Goal: Task Accomplishment & Management: Use online tool/utility

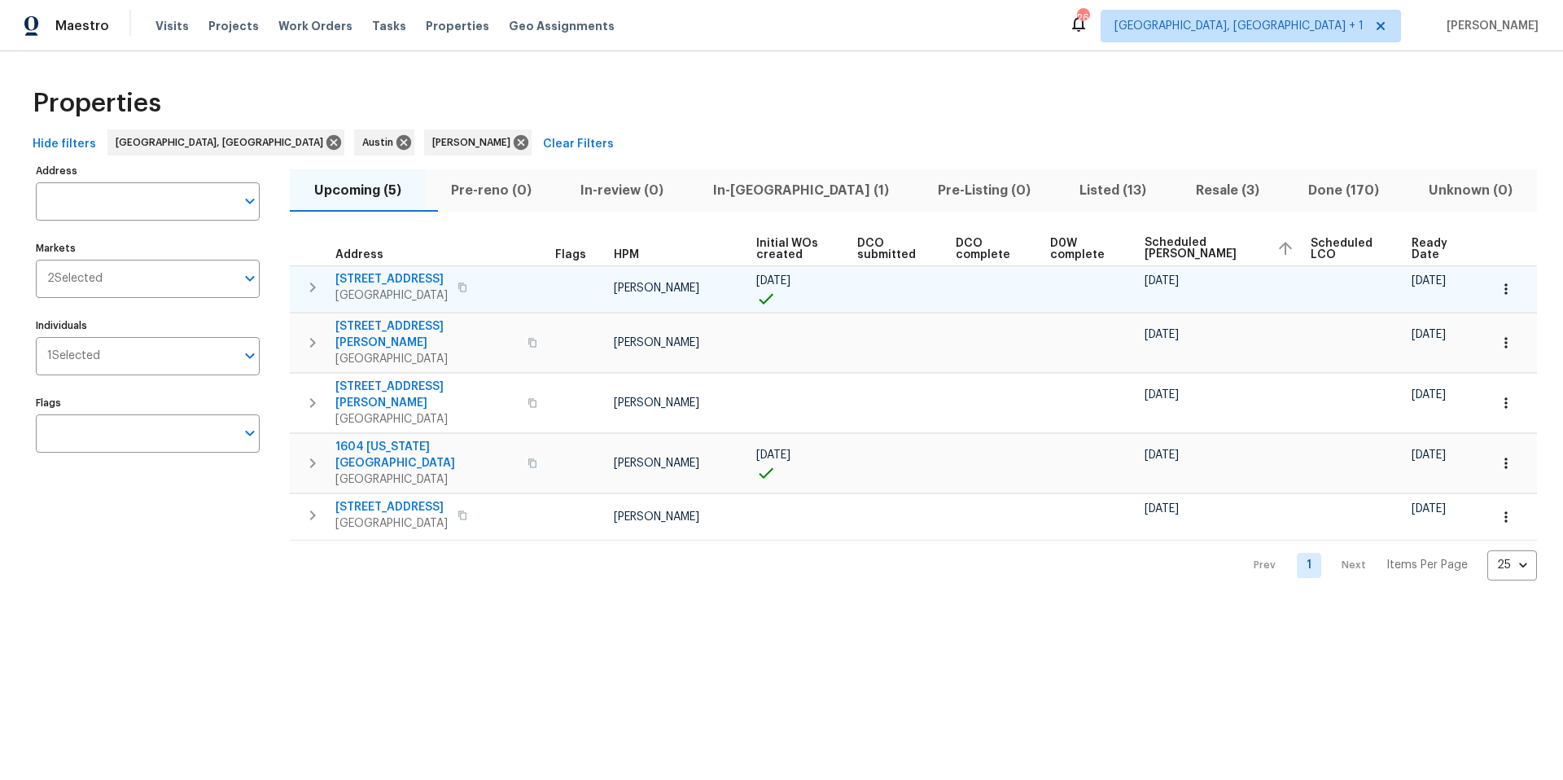
click at [1514, 287] on td at bounding box center [1508, 288] width 55 height 46
click at [1504, 285] on button "button" at bounding box center [1506, 289] width 36 height 36
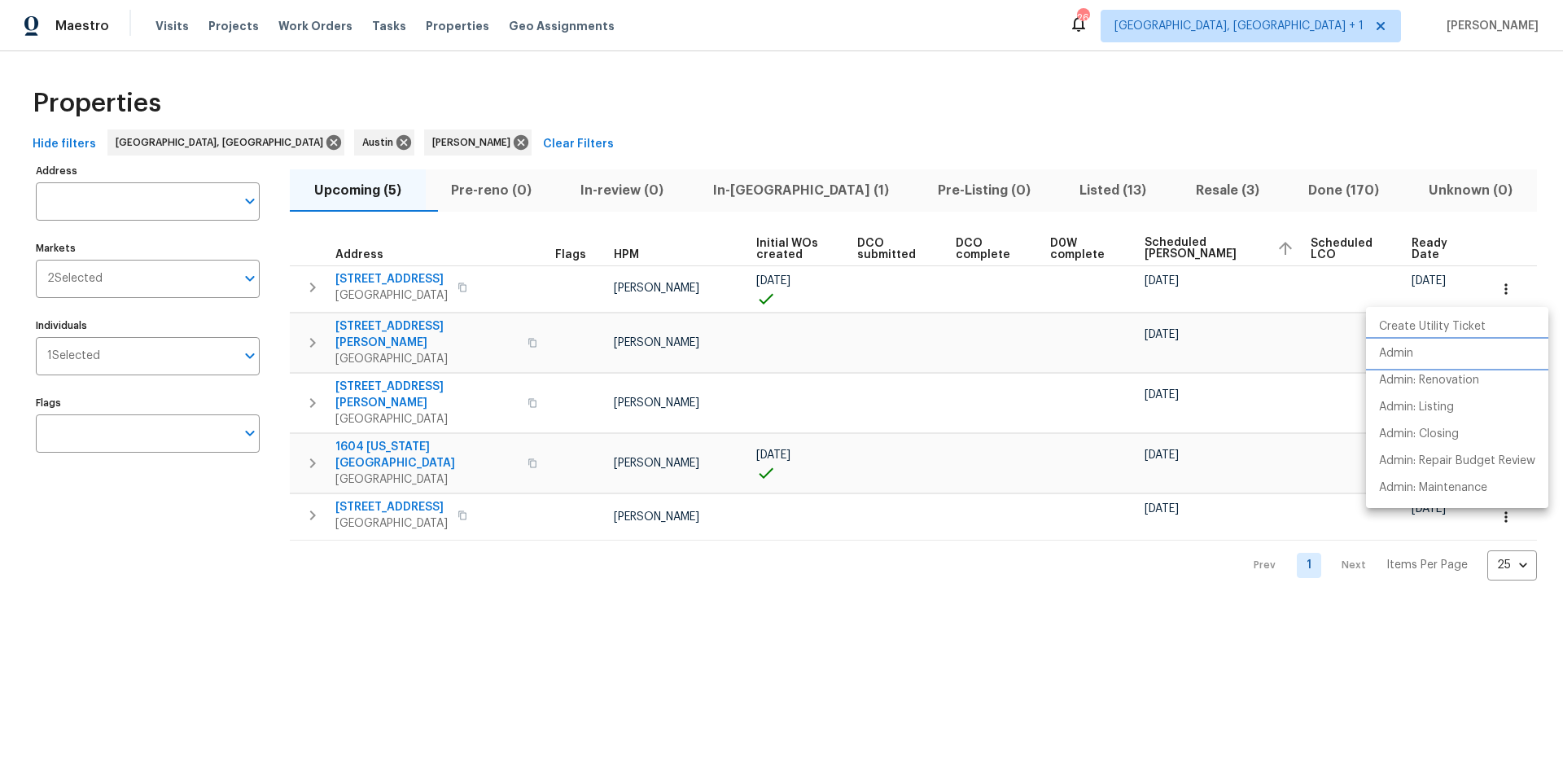
click at [1405, 357] on p "Admin" at bounding box center [1396, 353] width 34 height 17
click at [1083, 128] on div at bounding box center [781, 390] width 1563 height 780
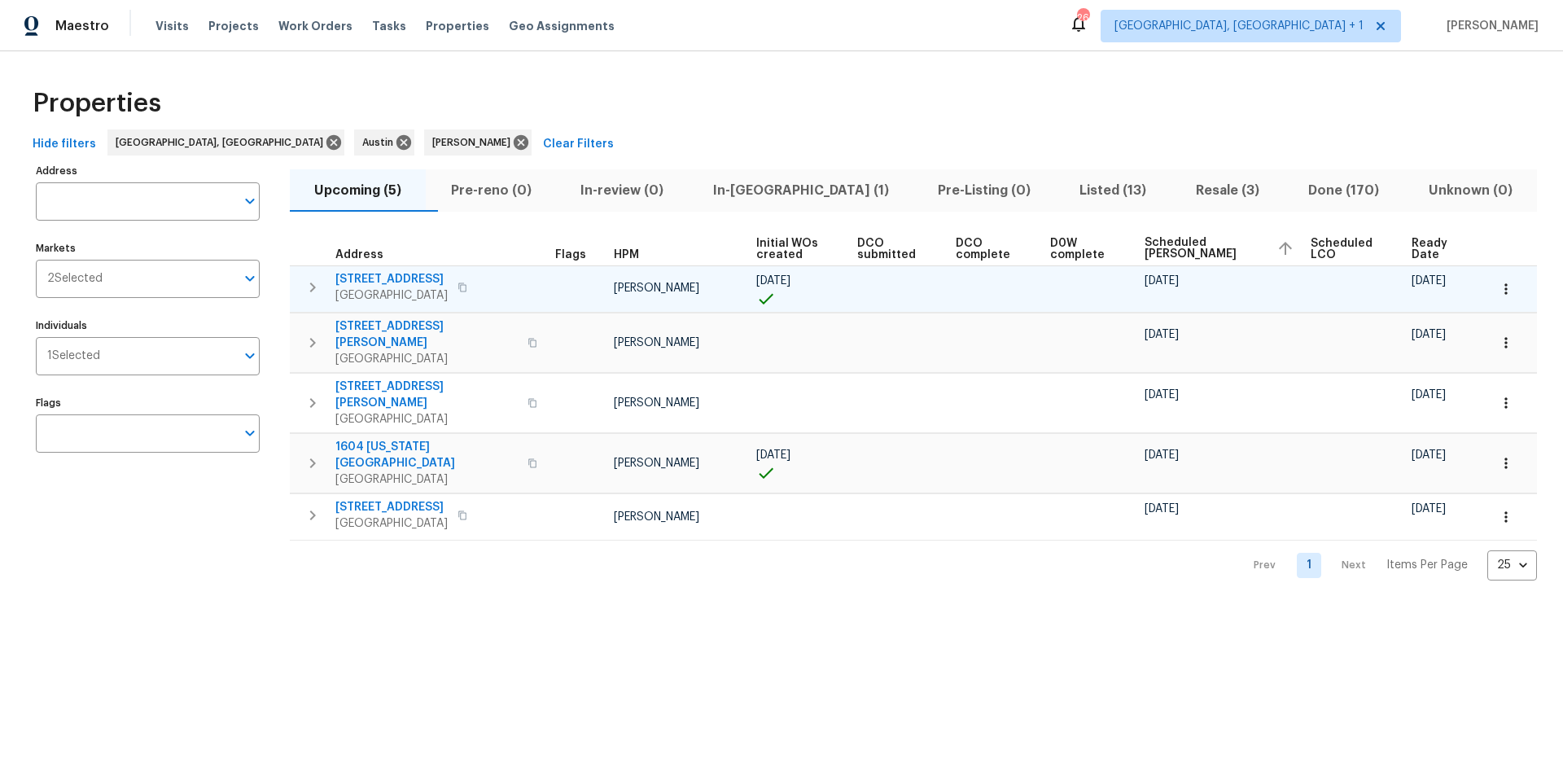
click at [379, 277] on span "220 Sun Grove Trl" at bounding box center [391, 279] width 112 height 16
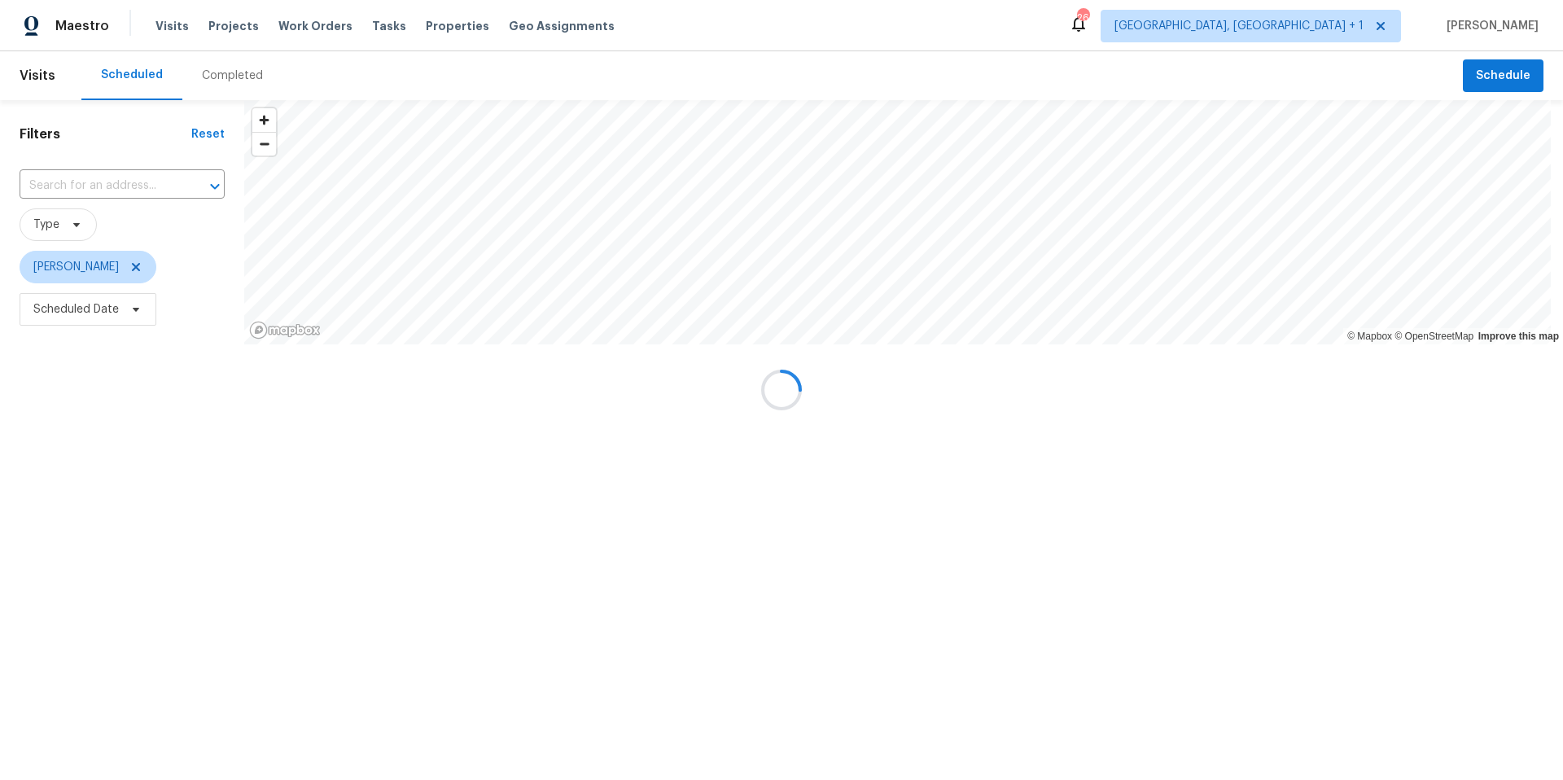
drag, startPoint x: 349, startPoint y: 23, endPoint x: 368, endPoint y: 24, distance: 18.8
click at [348, 23] on div at bounding box center [781, 390] width 1563 height 780
click at [383, 24] on div at bounding box center [781, 390] width 1563 height 780
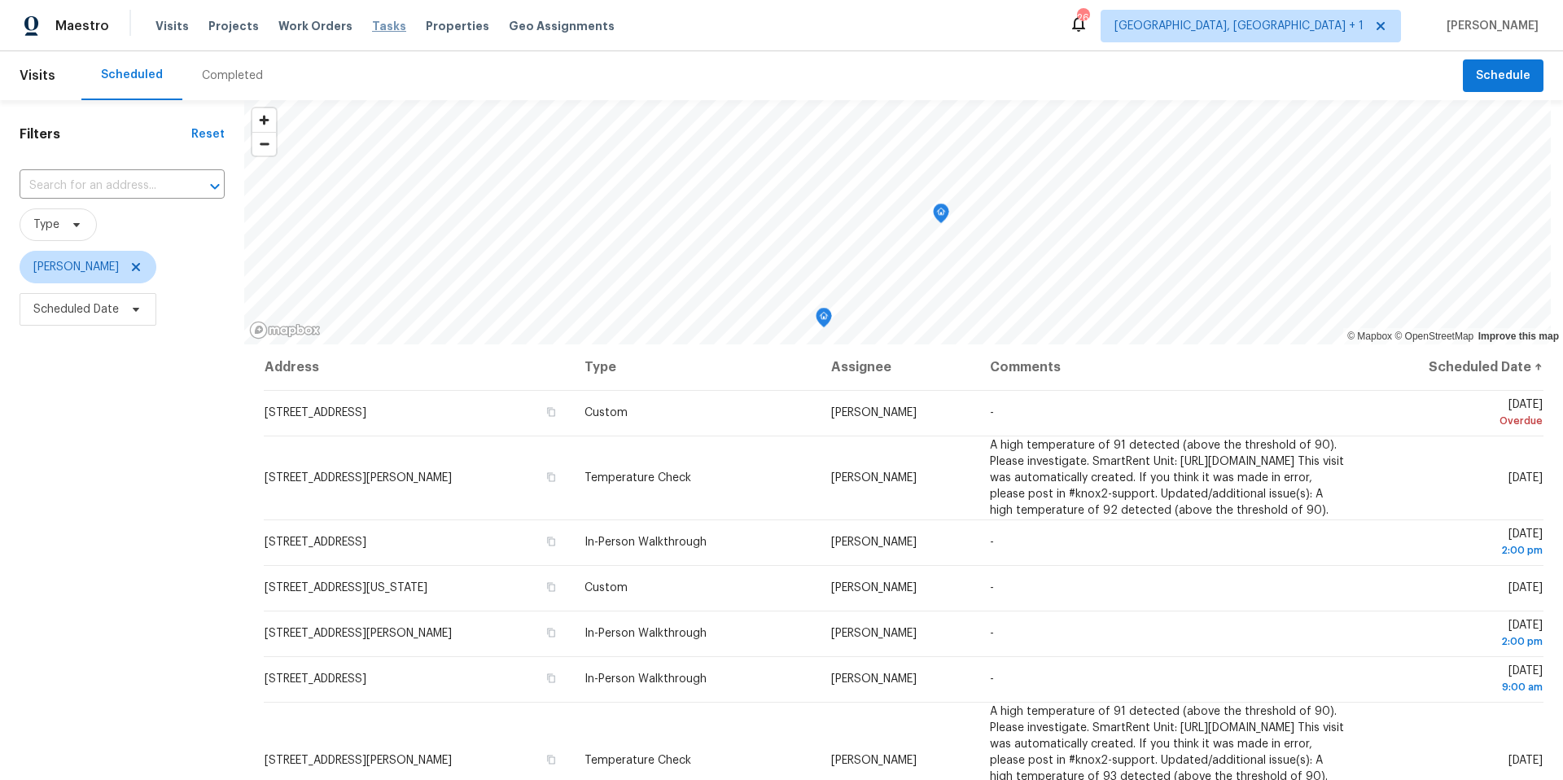
click at [372, 24] on span "Tasks" at bounding box center [389, 25] width 34 height 11
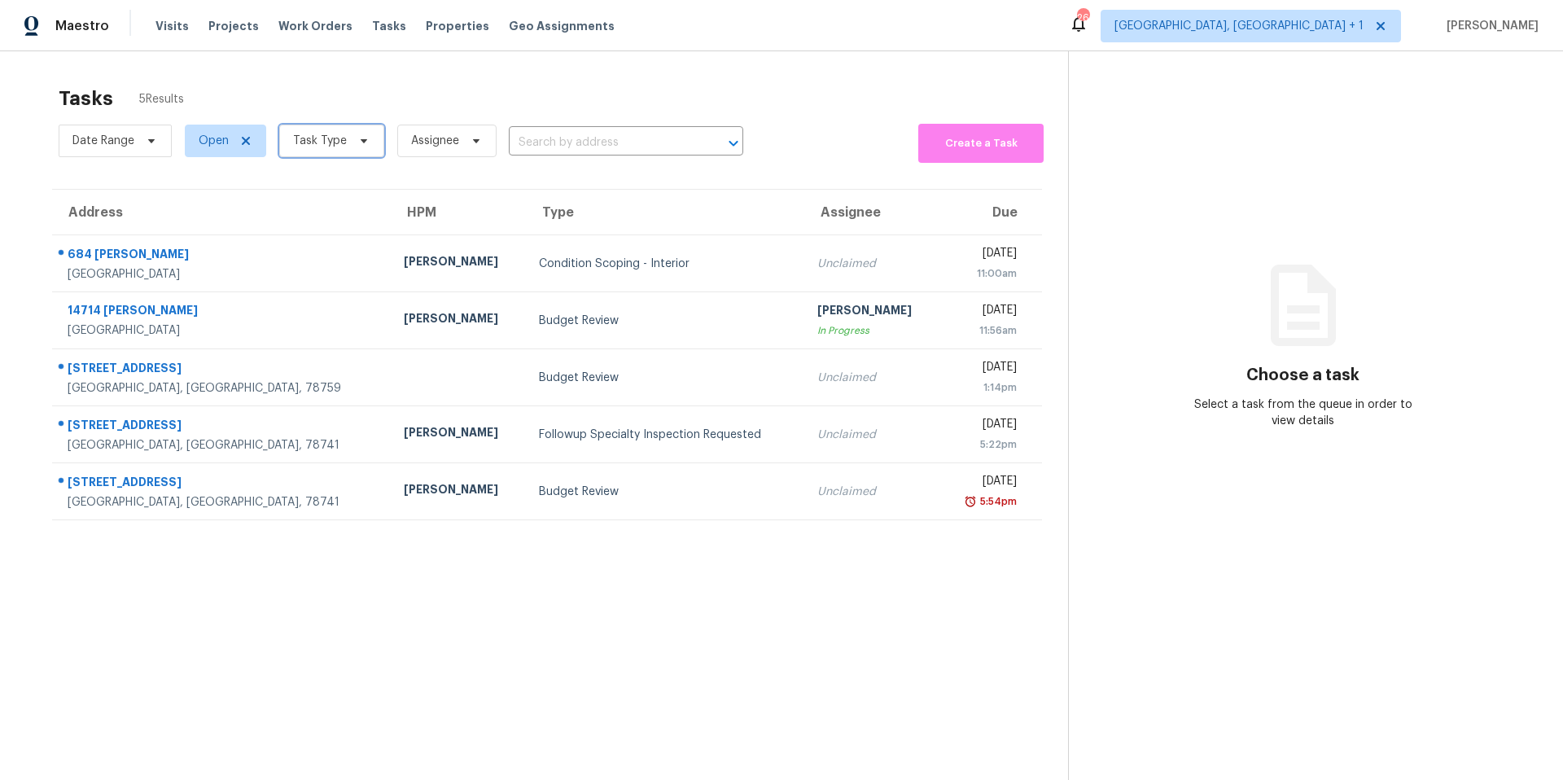
click at [362, 136] on icon at bounding box center [363, 140] width 13 height 13
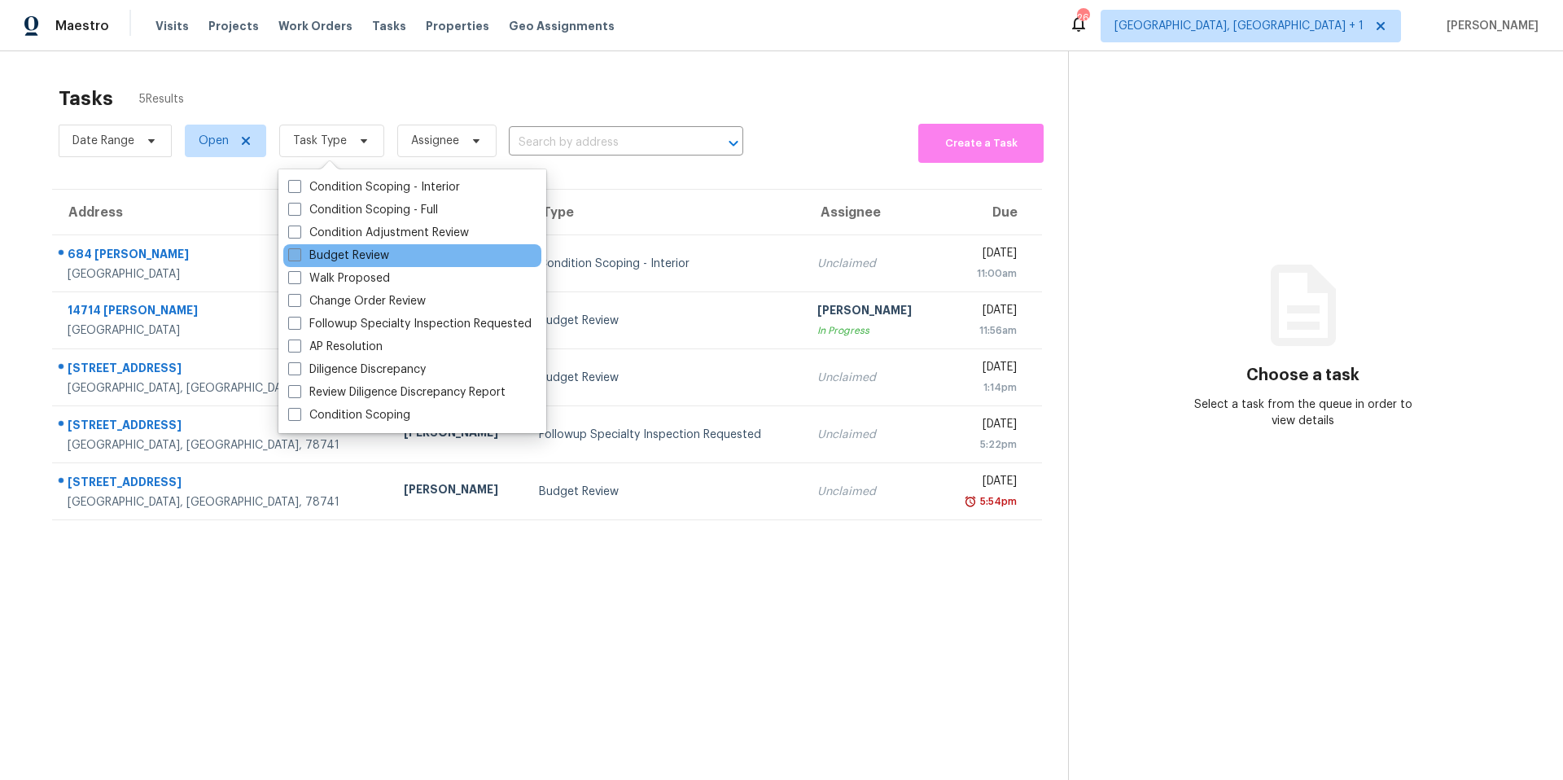
click at [353, 256] on label "Budget Review" at bounding box center [338, 255] width 101 height 16
click at [299, 256] on input "Budget Review" at bounding box center [293, 252] width 11 height 11
checkbox input "true"
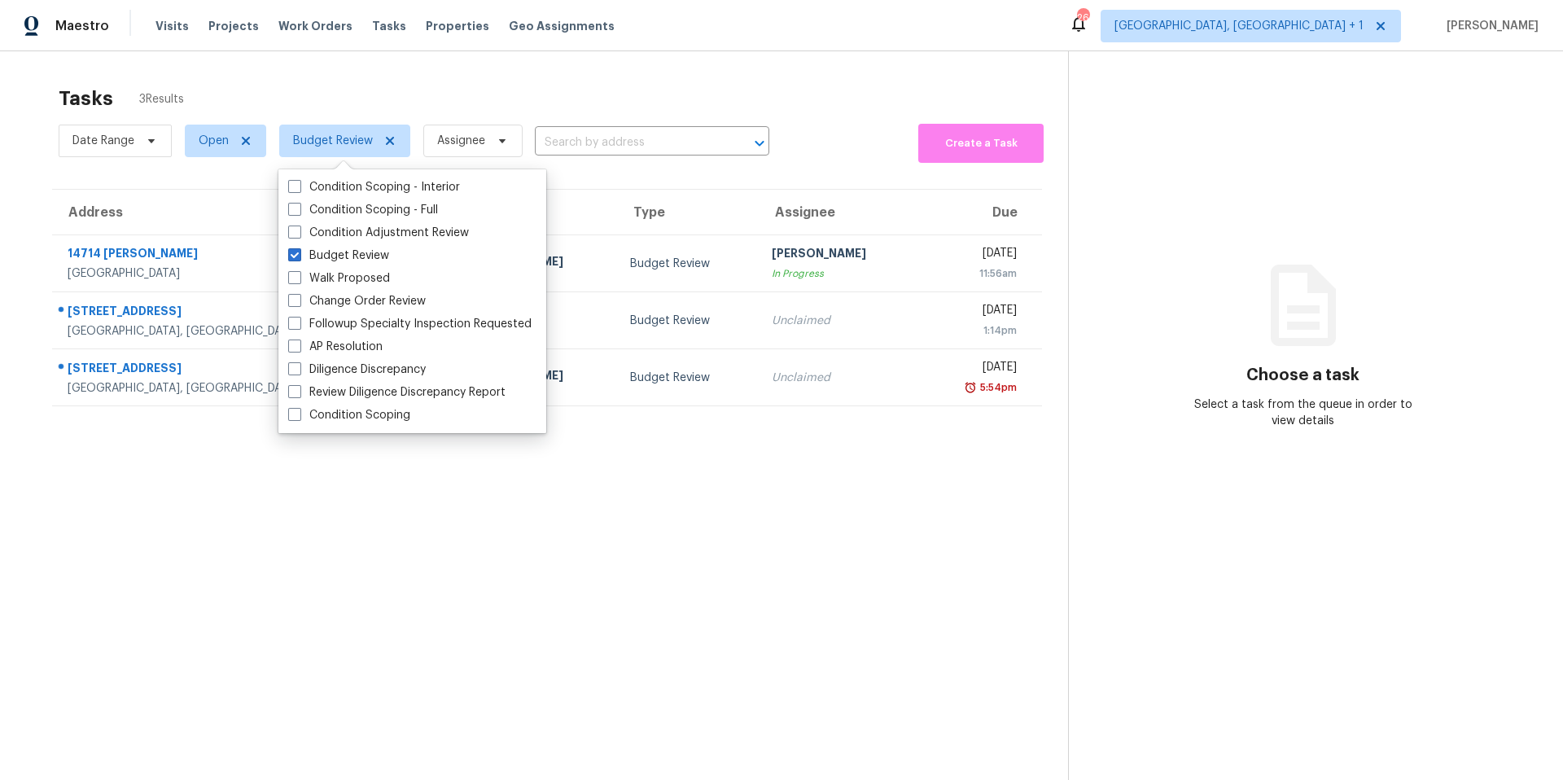
click at [114, 540] on section "Tasks 3 Results Date Range Open Budget Review Assignee ​ Create a Task Address …" at bounding box center [547, 454] width 1042 height 754
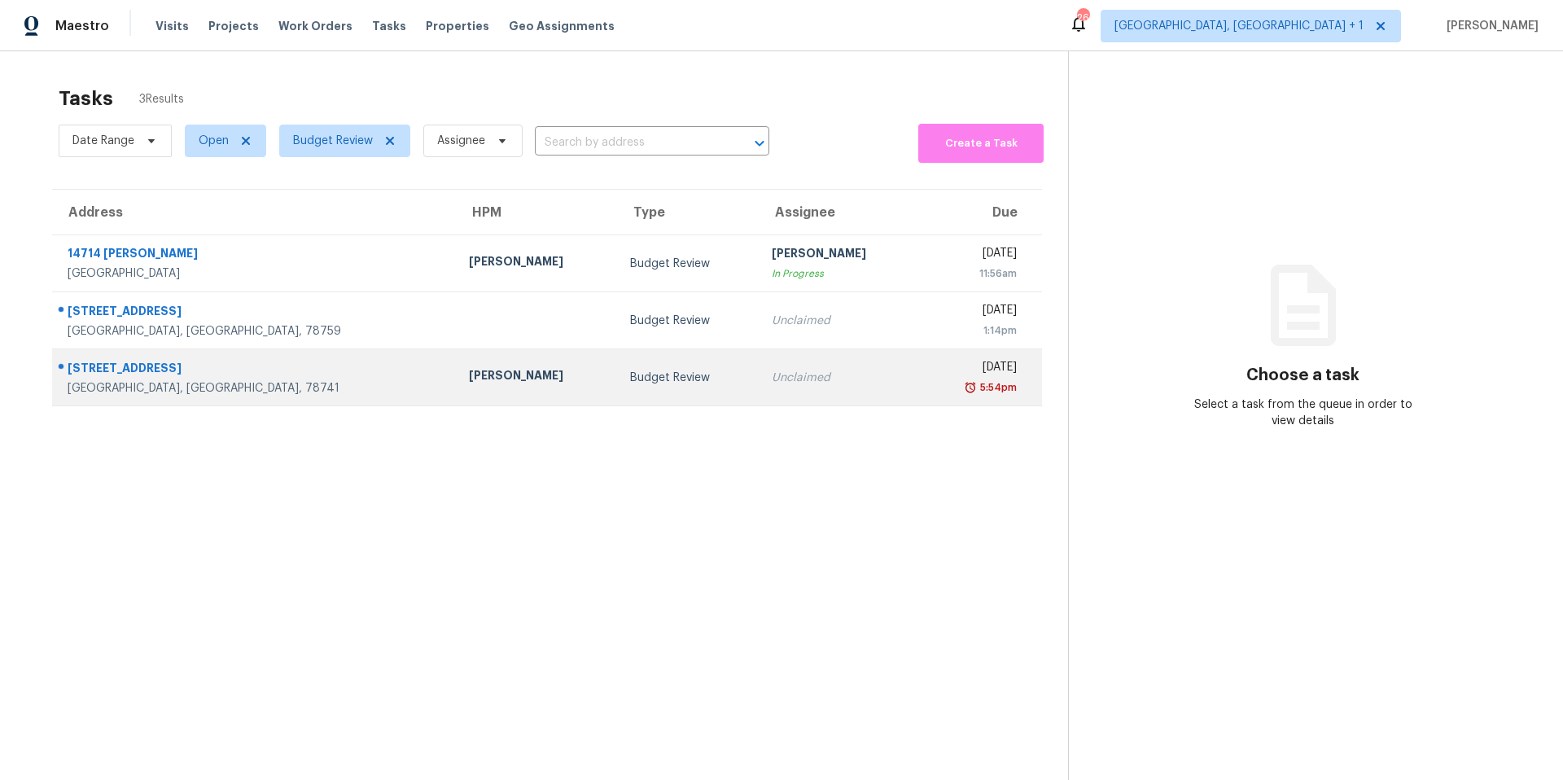
click at [469, 385] on div "[PERSON_NAME]" at bounding box center [536, 377] width 135 height 20
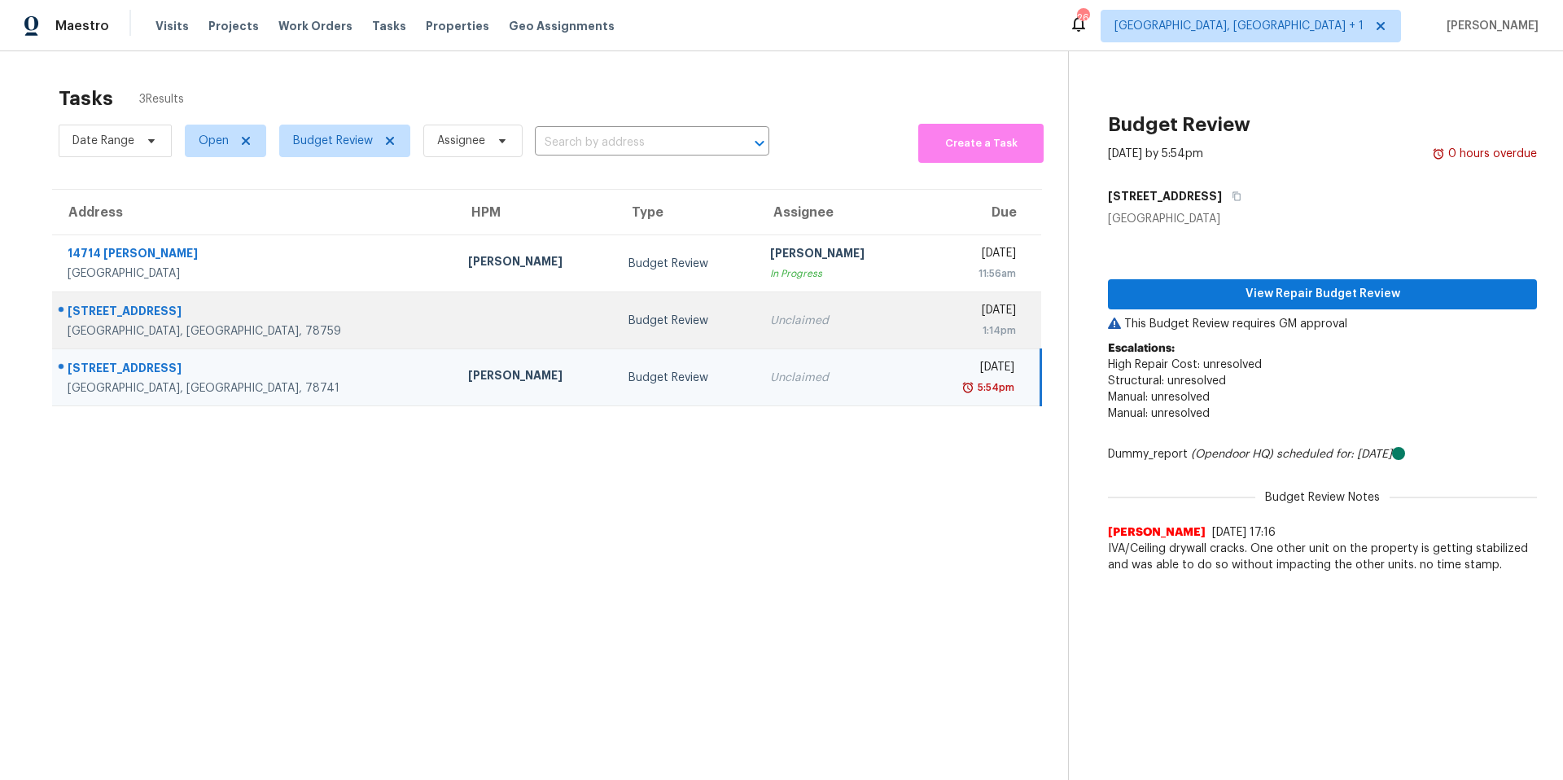
click at [242, 326] on div "Austin, TX, 78759" at bounding box center [255, 331] width 374 height 16
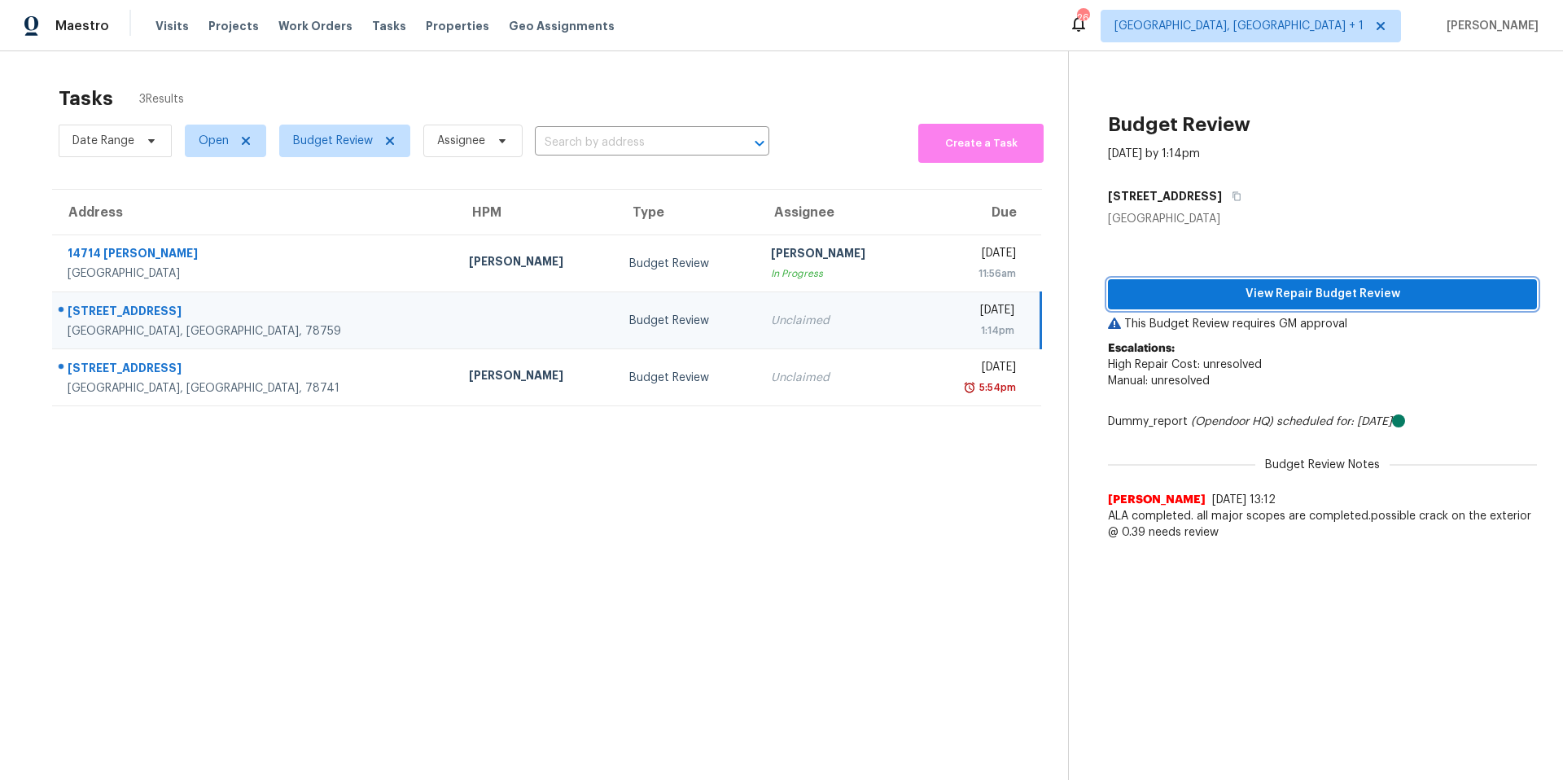
click at [1258, 303] on span "View Repair Budget Review" at bounding box center [1322, 294] width 403 height 20
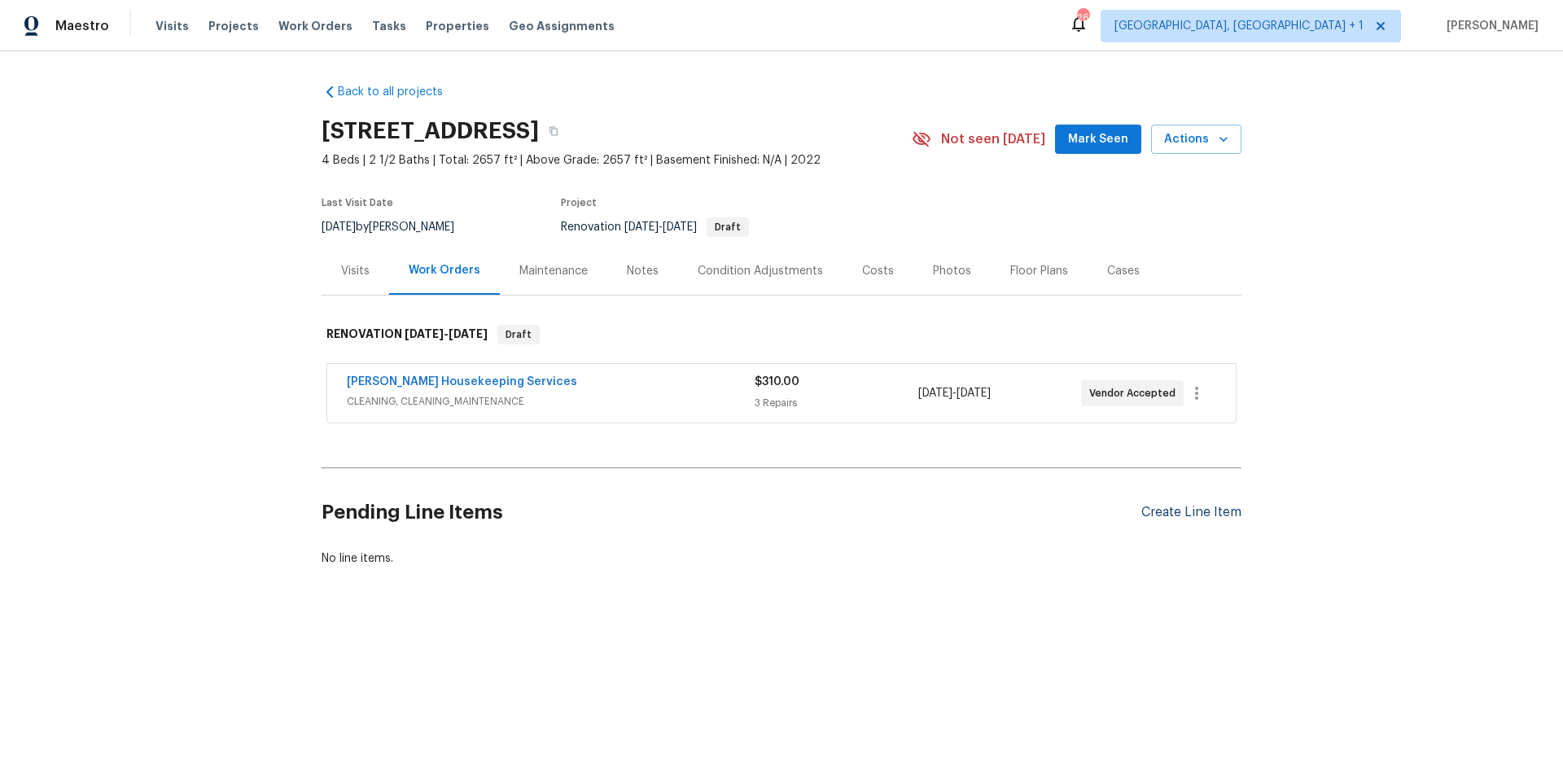
click at [1173, 510] on div "Create Line Item" at bounding box center [1191, 512] width 100 height 15
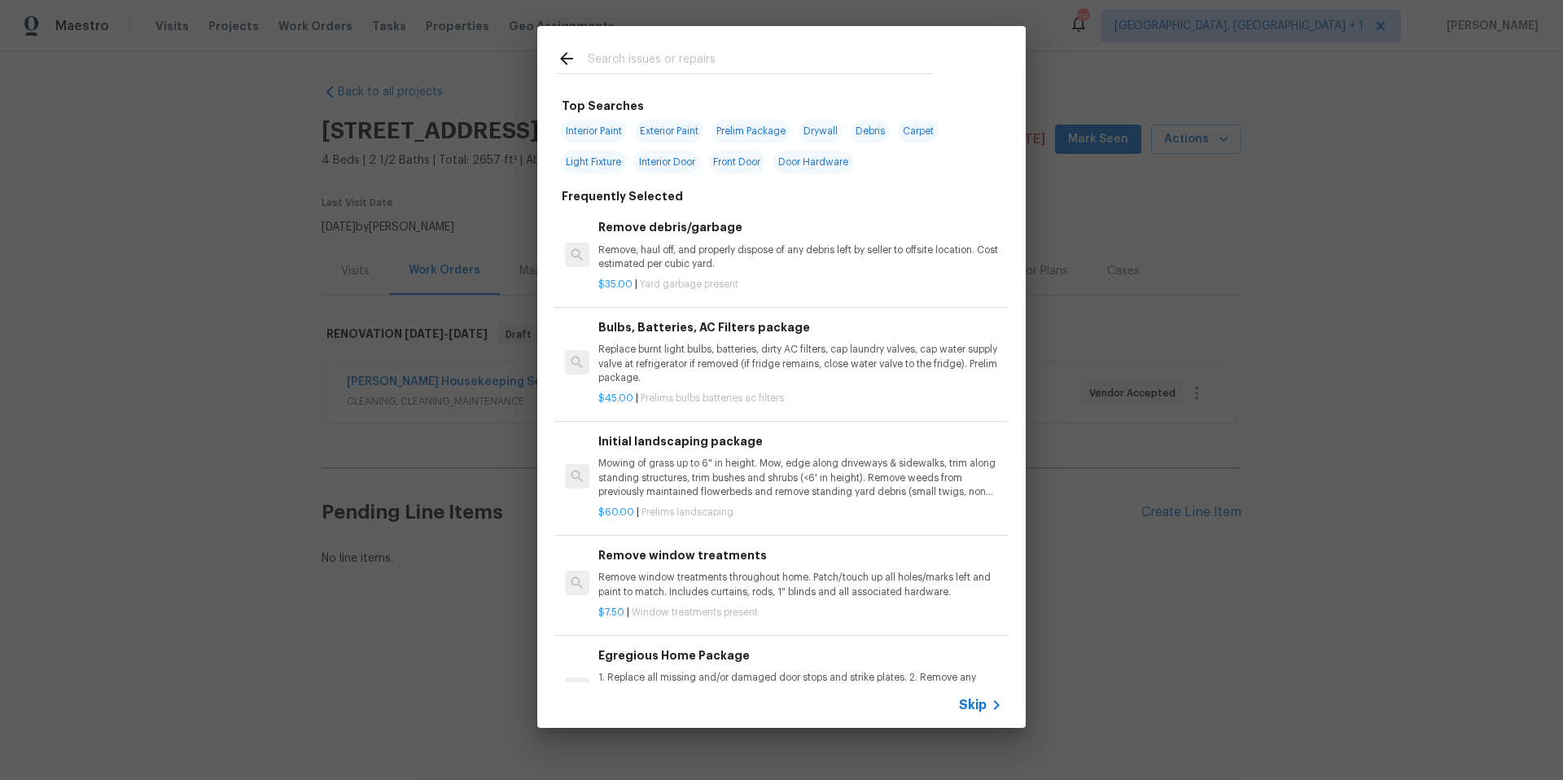
click at [645, 57] on input "text" at bounding box center [760, 61] width 345 height 24
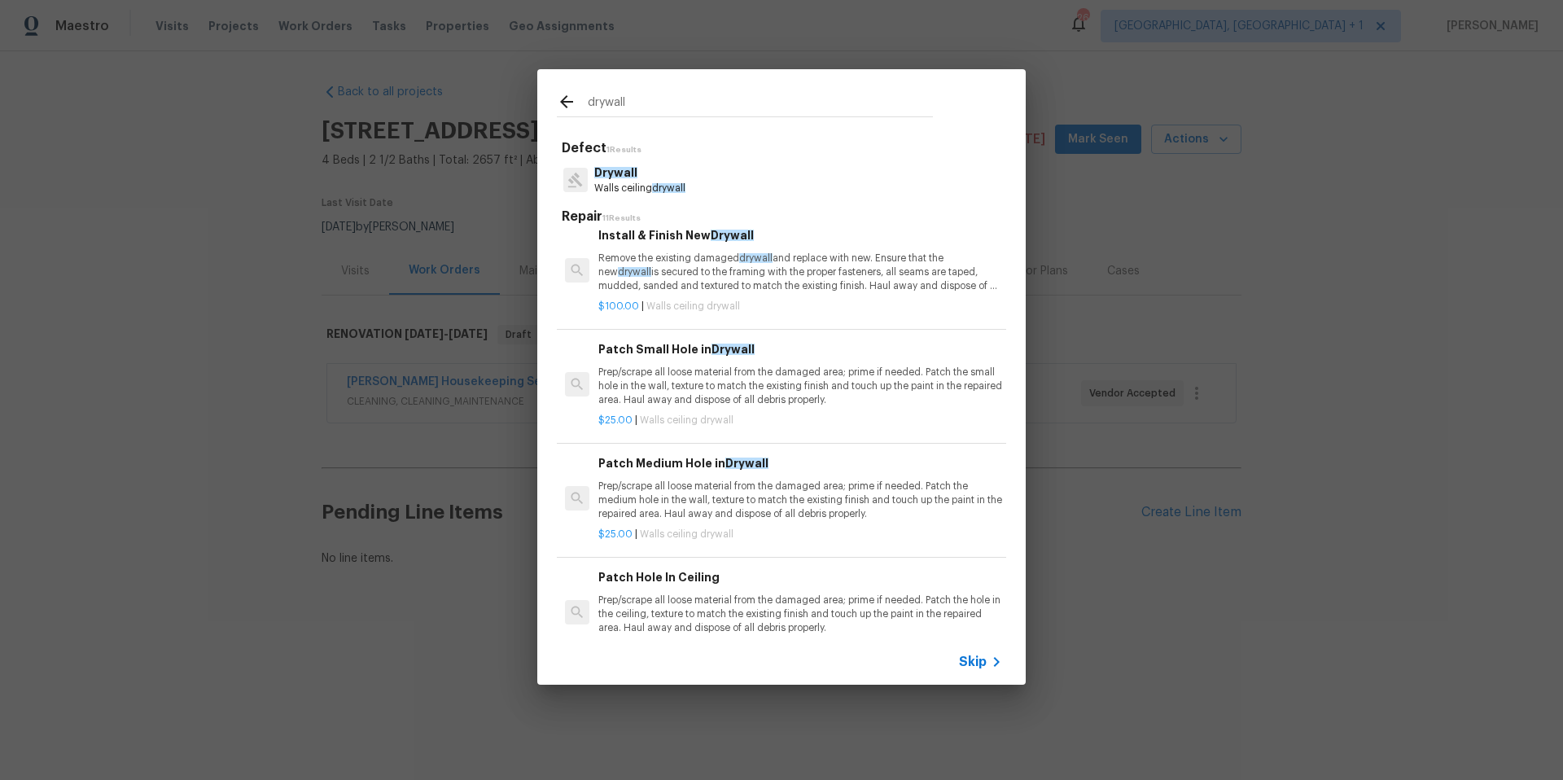
scroll to position [13, 0]
type input "drywall"
click at [706, 498] on p "Prep/scrape all loose material from the damaged area; prime if needed. Patch th…" at bounding box center [800, 500] width 404 height 42
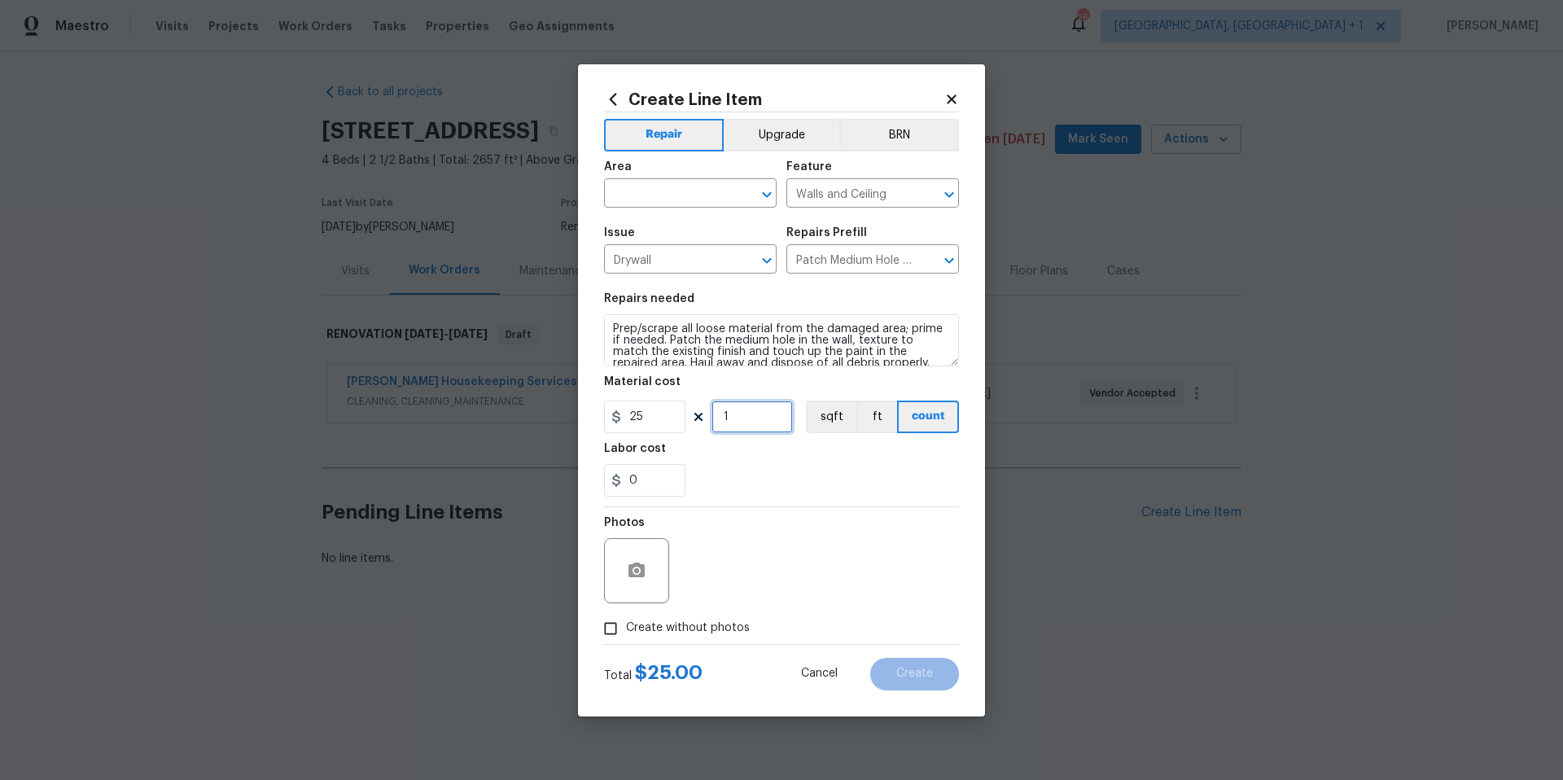
drag, startPoint x: 737, startPoint y: 416, endPoint x: 713, endPoint y: 418, distance: 24.5
click at [713, 418] on input "1" at bounding box center [751, 416] width 81 height 33
type input "10"
drag, startPoint x: 607, startPoint y: 325, endPoint x: 749, endPoint y: 341, distance: 142.6
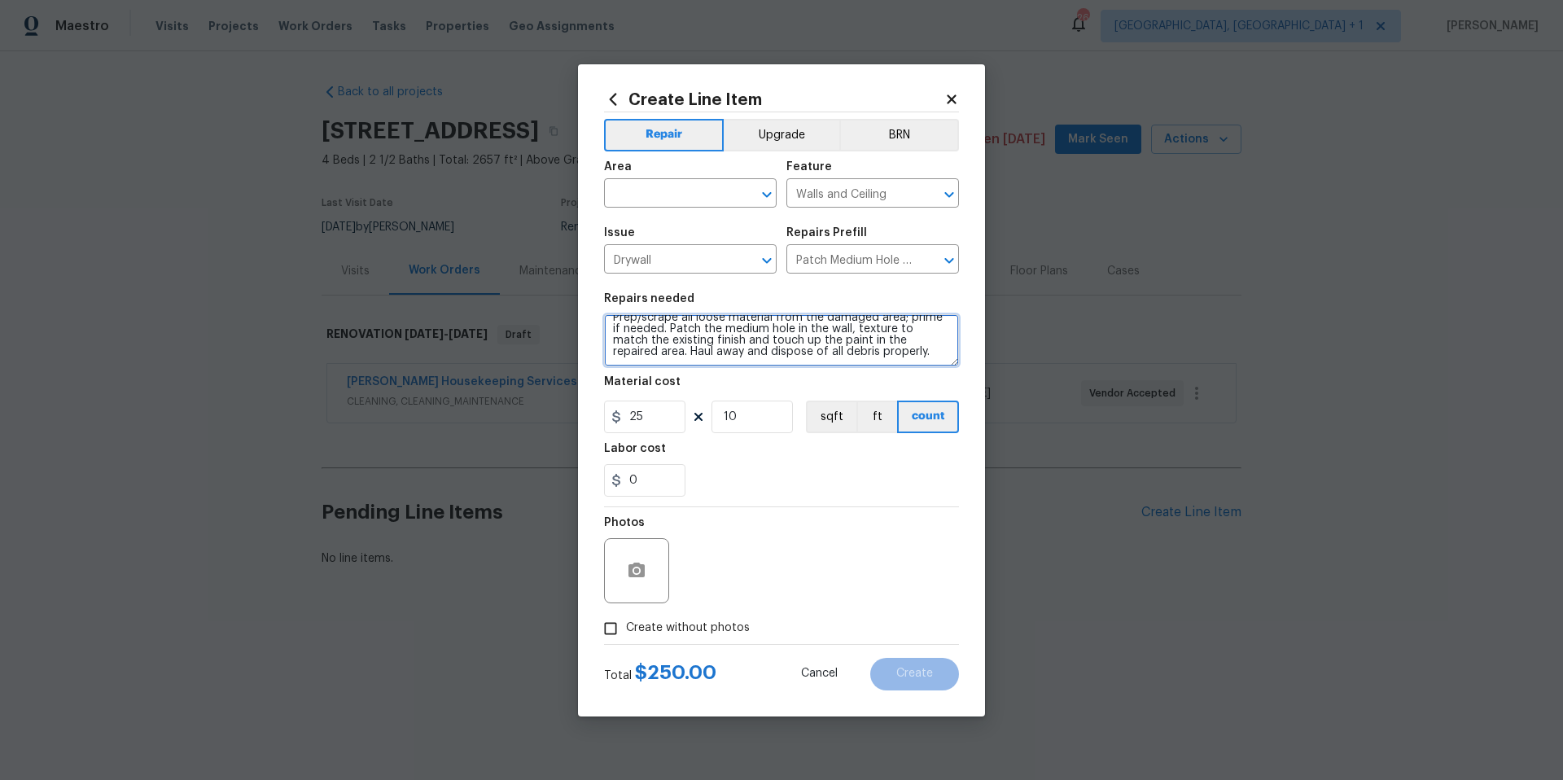
click at [785, 396] on section "Repairs needed Prep/scrape all loose material from the damaged area; prime if n…" at bounding box center [781, 394] width 355 height 223
click at [951, 94] on icon at bounding box center [951, 99] width 15 height 15
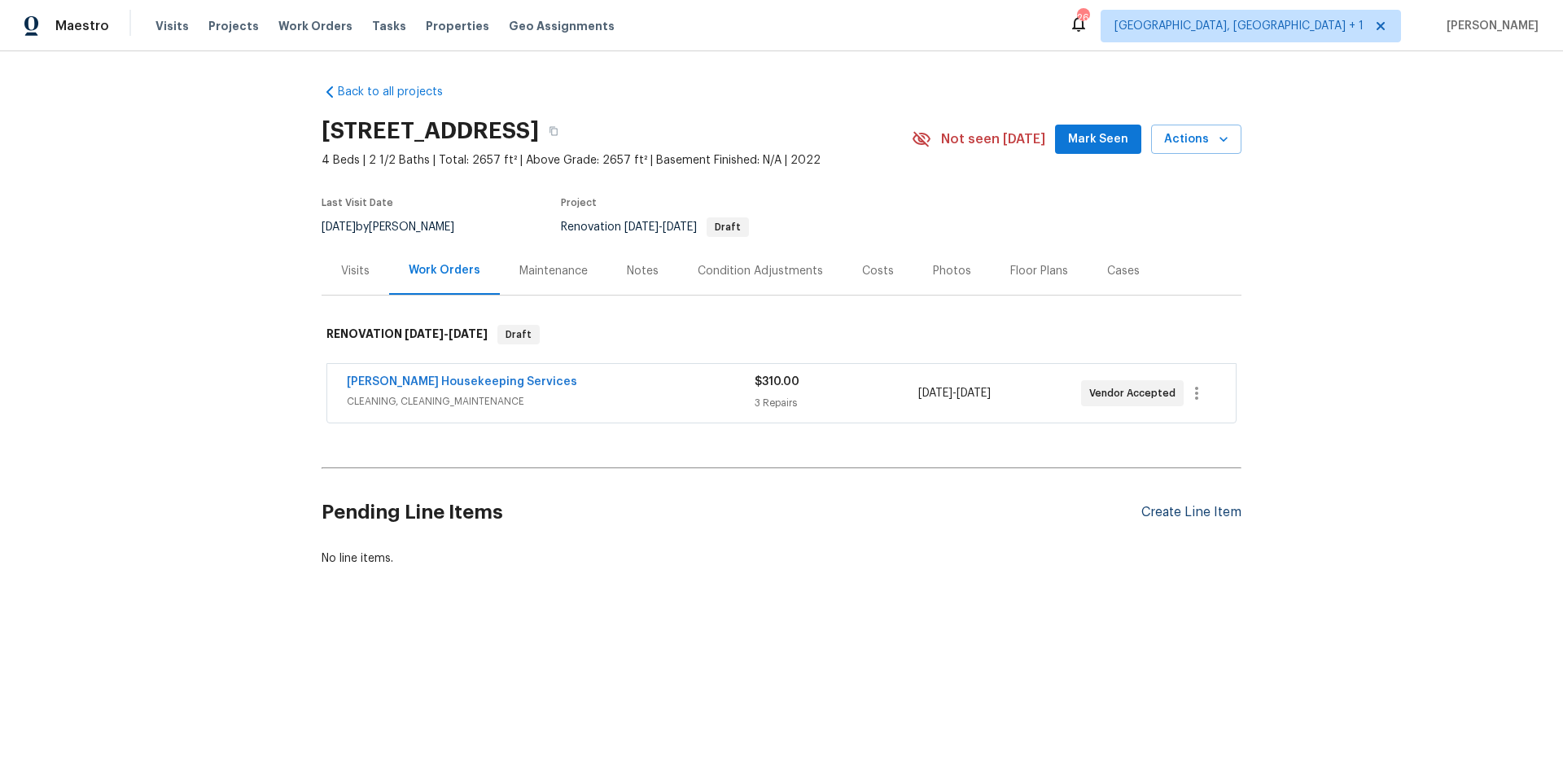
click at [1157, 510] on div "Create Line Item" at bounding box center [1191, 512] width 100 height 15
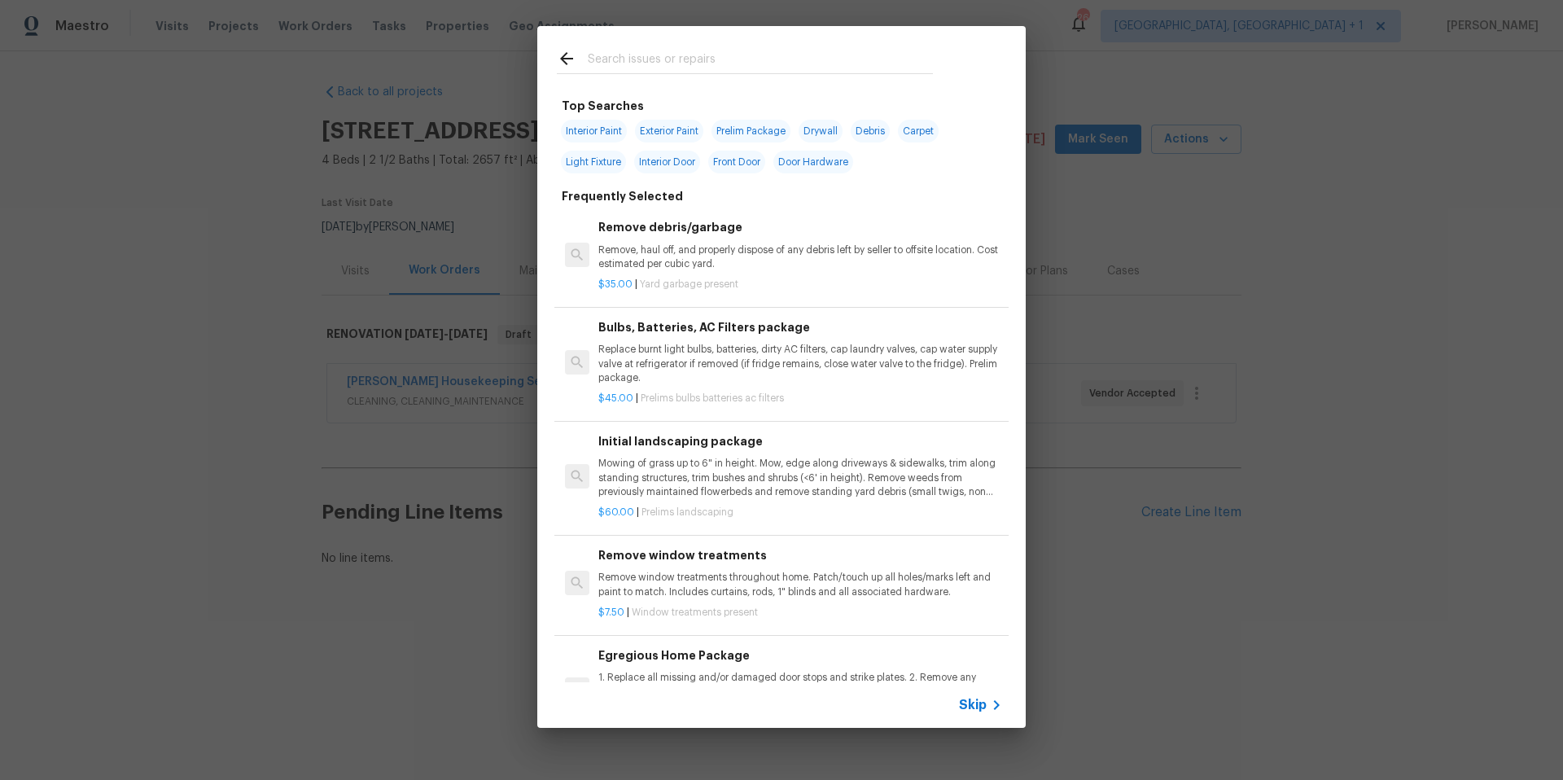
drag, startPoint x: 663, startPoint y: 120, endPoint x: 665, endPoint y: 130, distance: 9.9
click at [663, 121] on span "Exterior Paint" at bounding box center [669, 131] width 68 height 23
type input "Exterior Paint"
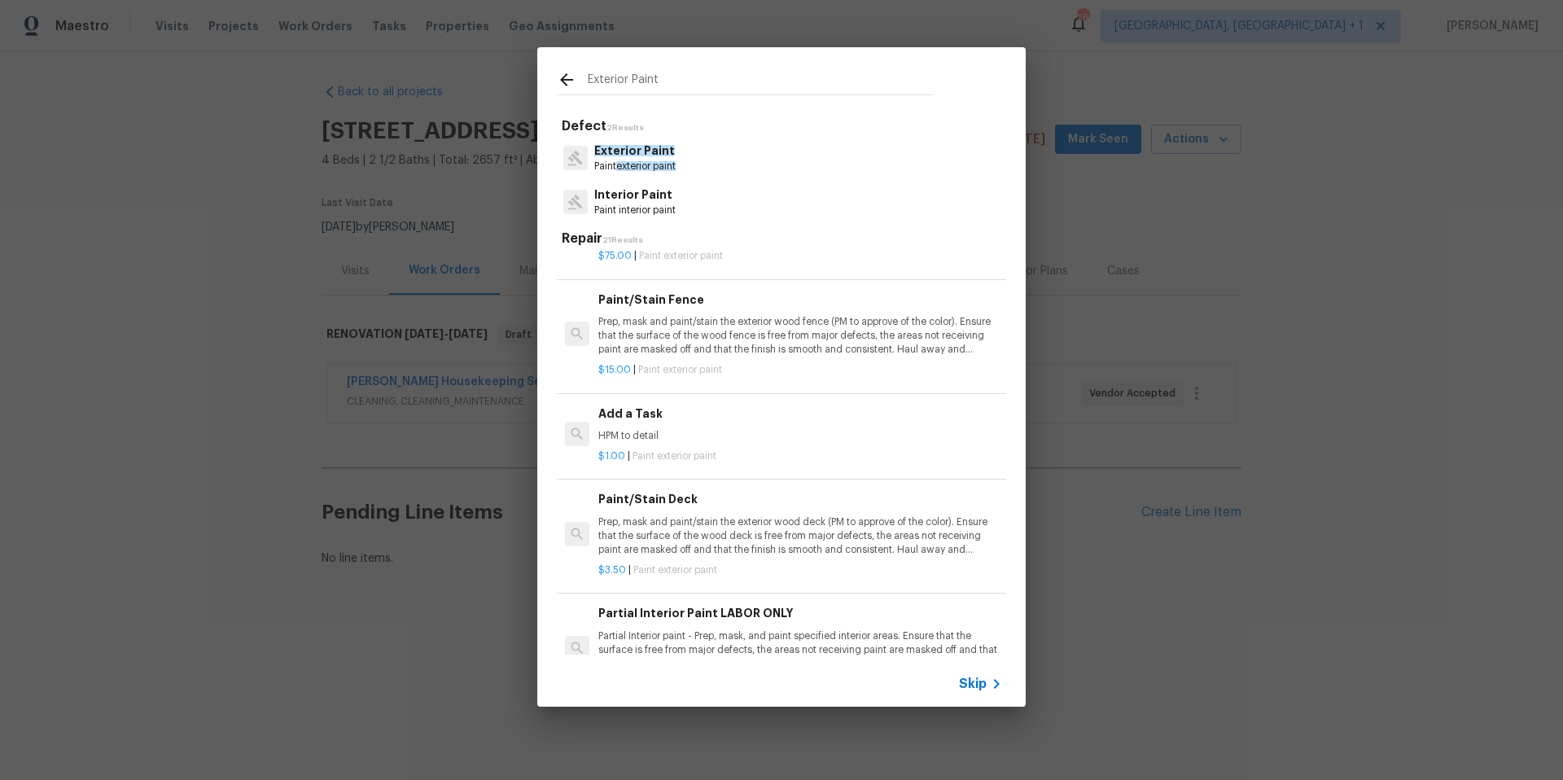
scroll to position [379, 0]
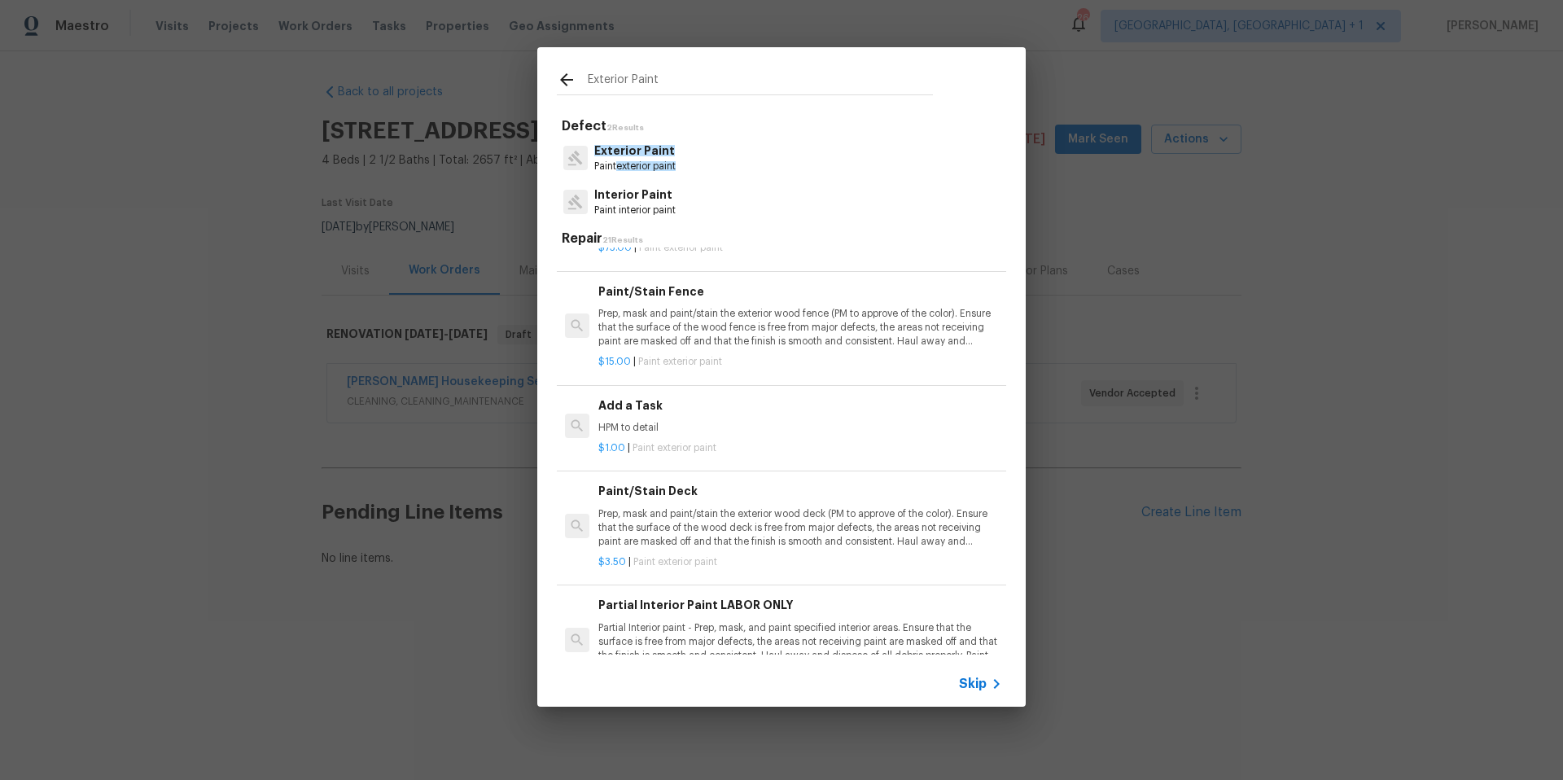
click at [694, 541] on p "Prep, mask and paint/stain the exterior wood deck (PM to approve of the color).…" at bounding box center [800, 528] width 404 height 42
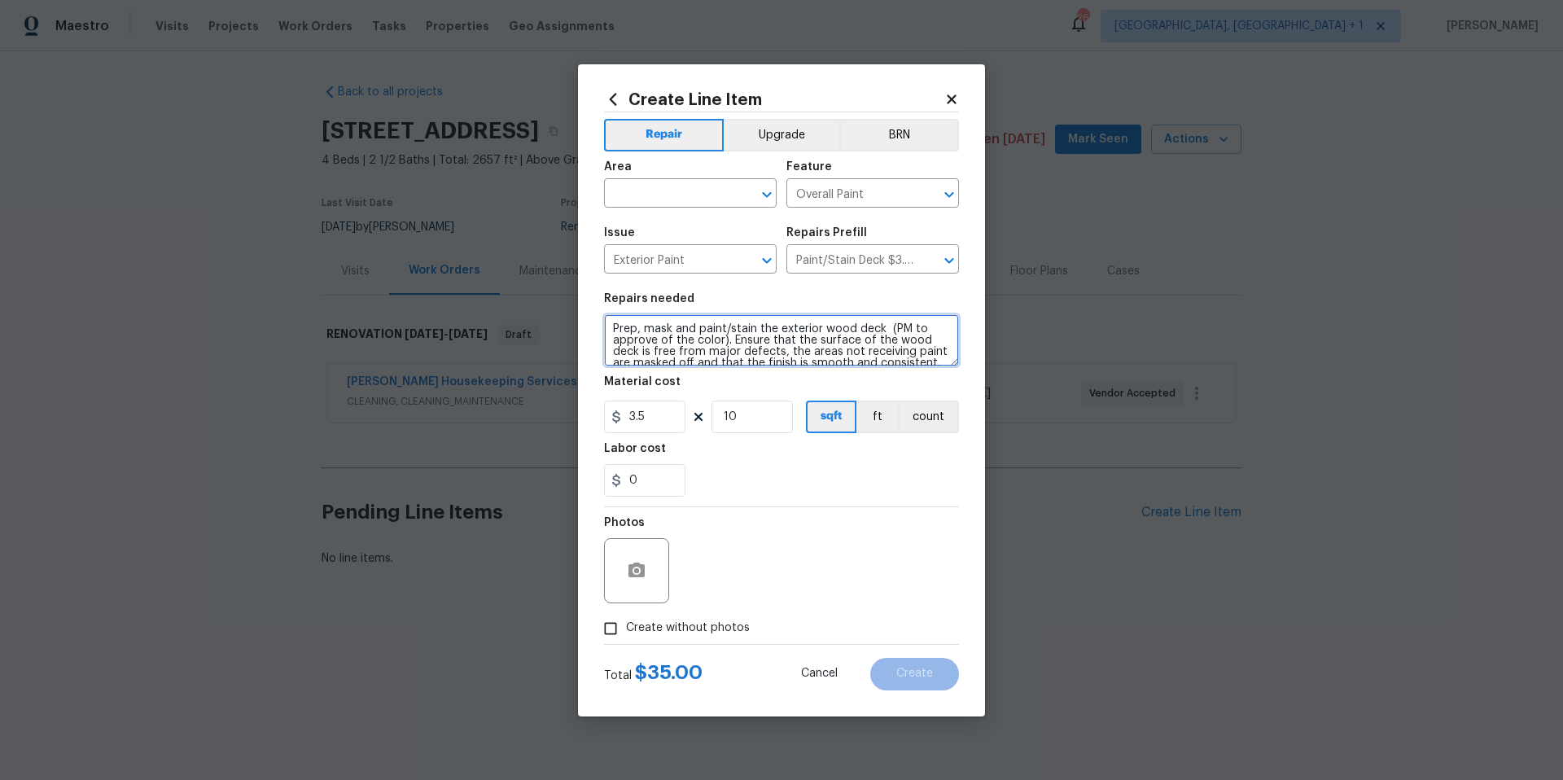
scroll to position [23, 0]
drag, startPoint x: 610, startPoint y: 330, endPoint x: 769, endPoint y: 379, distance: 167.1
click at [769, 379] on section "Repairs needed Prep, mask and paint/stain the exterior wood deck (PM to approve…" at bounding box center [781, 394] width 355 height 223
click at [950, 102] on icon at bounding box center [951, 99] width 15 height 15
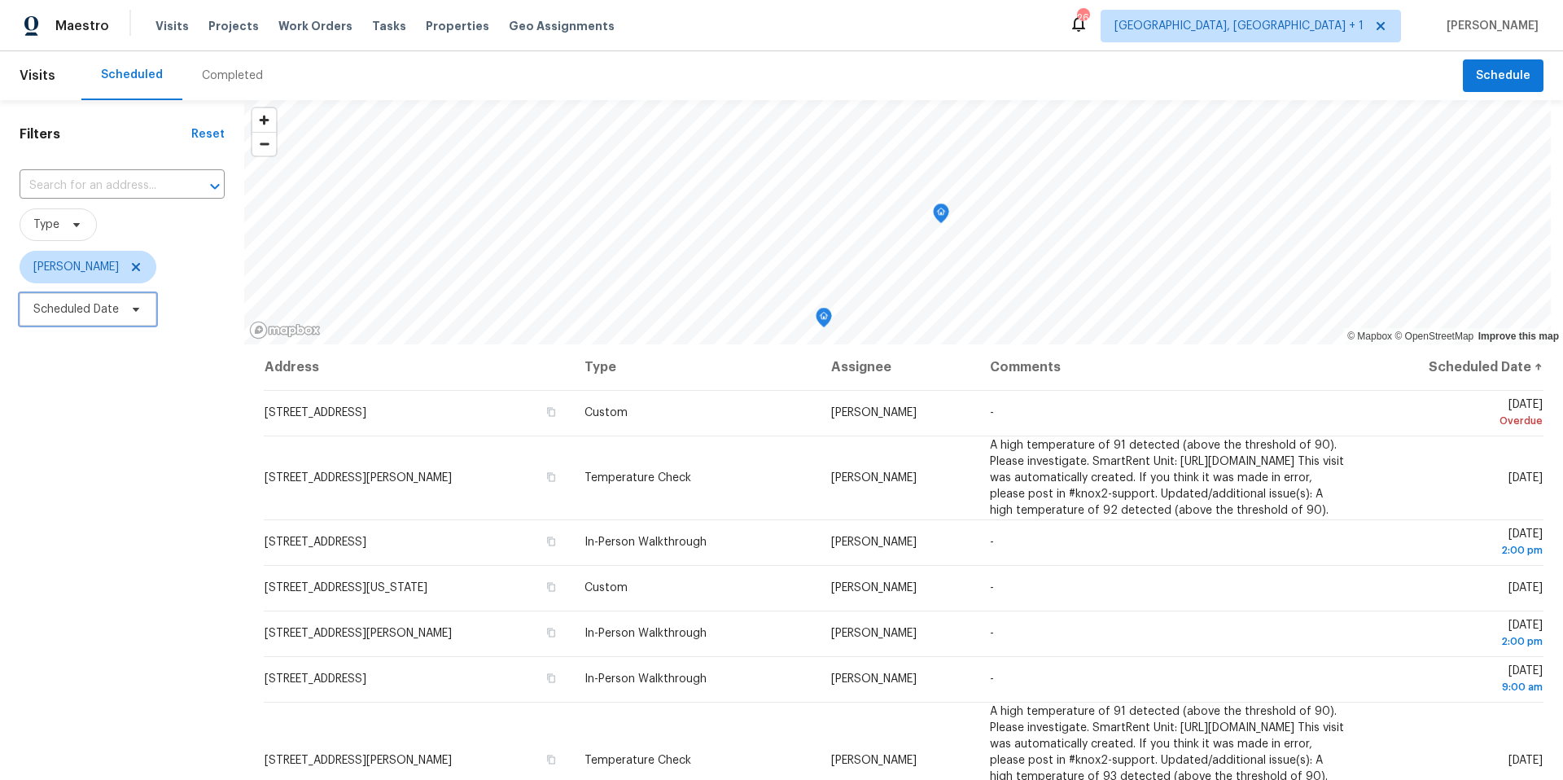
click at [71, 316] on span "Scheduled Date" at bounding box center [75, 309] width 85 height 16
click at [79, 349] on input "text" at bounding box center [109, 364] width 160 height 33
select select "8"
select select "2025"
select select "9"
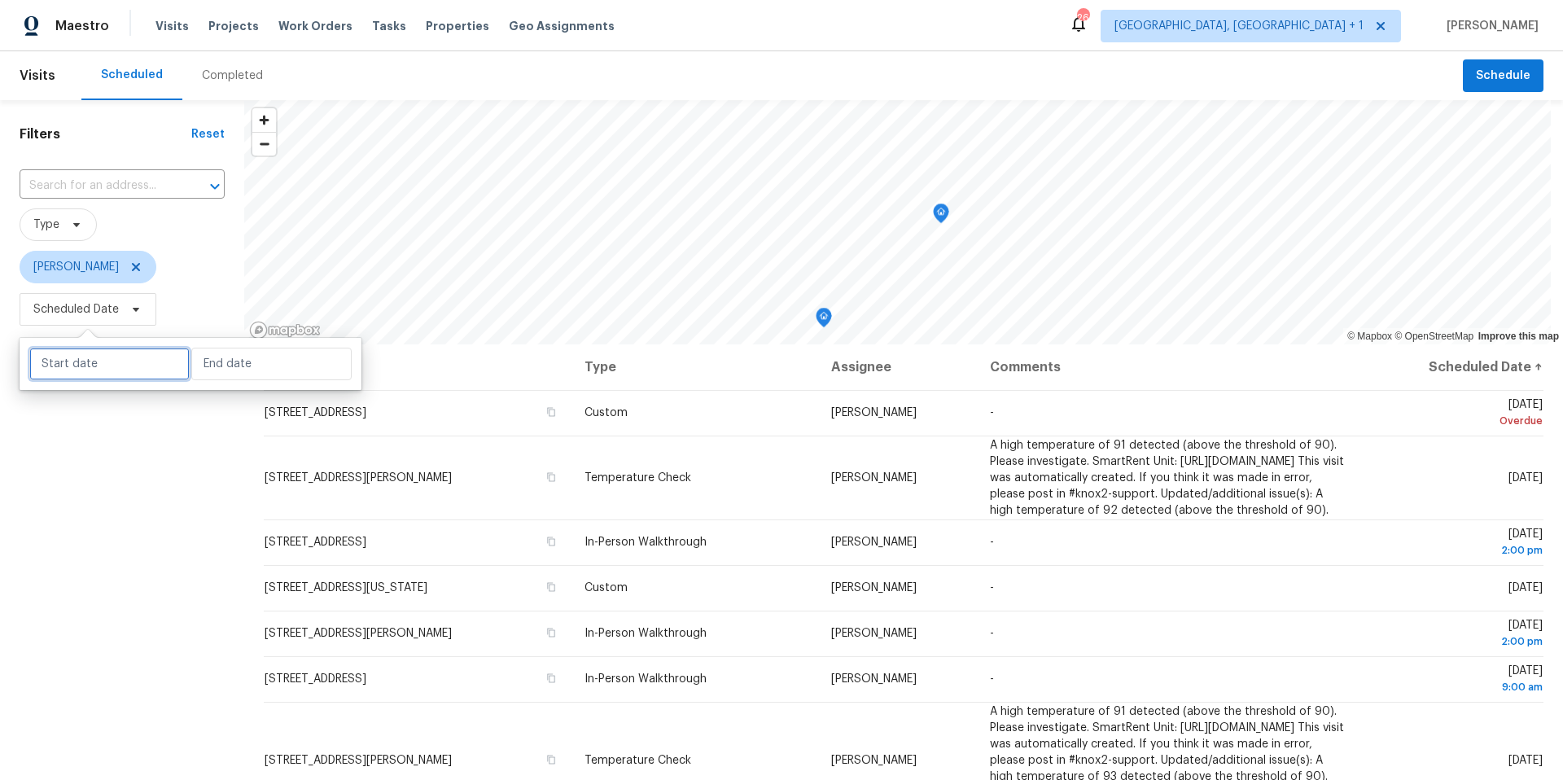
select select "2025"
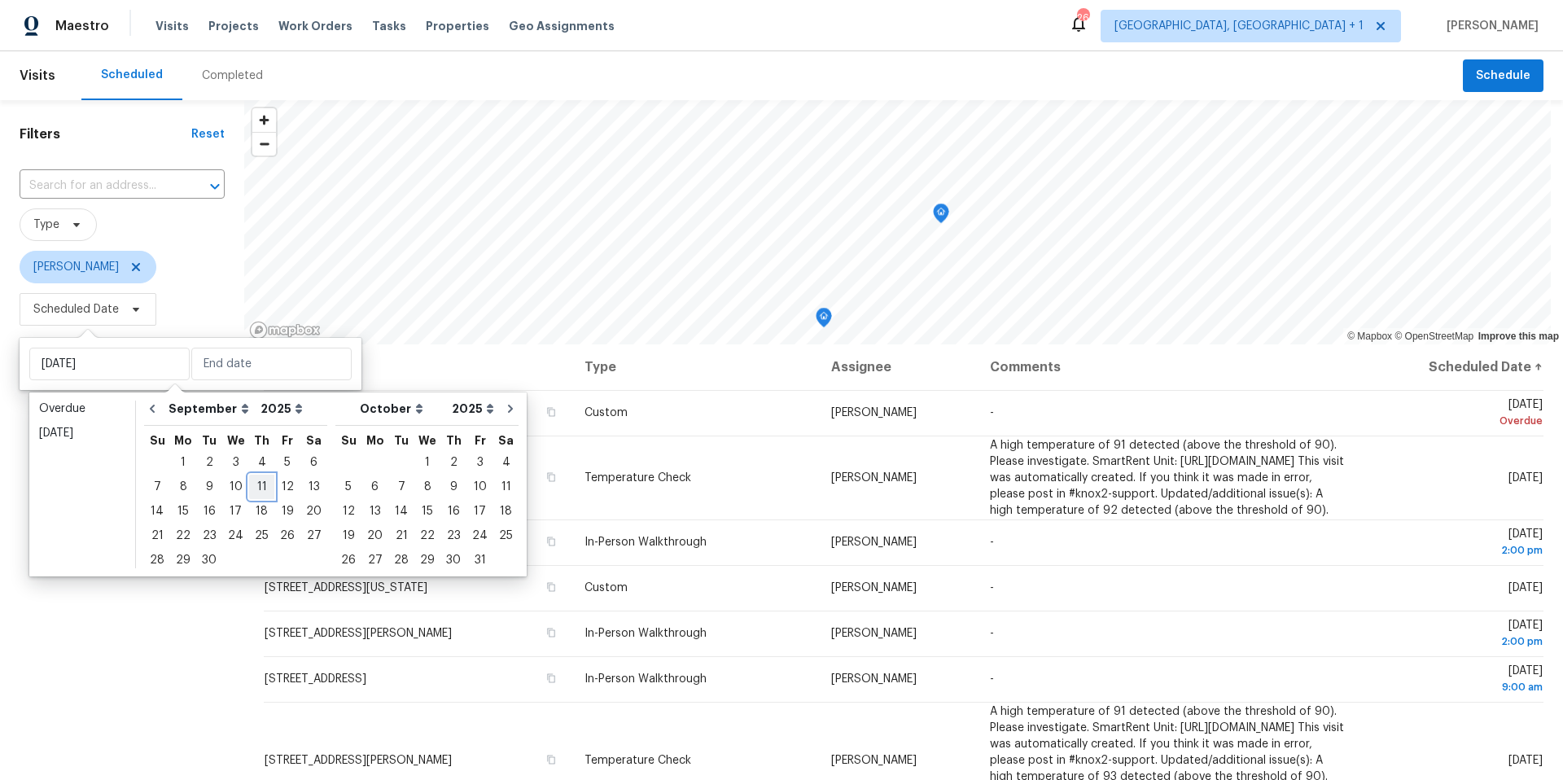
click at [249, 484] on div "11" at bounding box center [261, 486] width 25 height 23
type input "Thu, Sep 11"
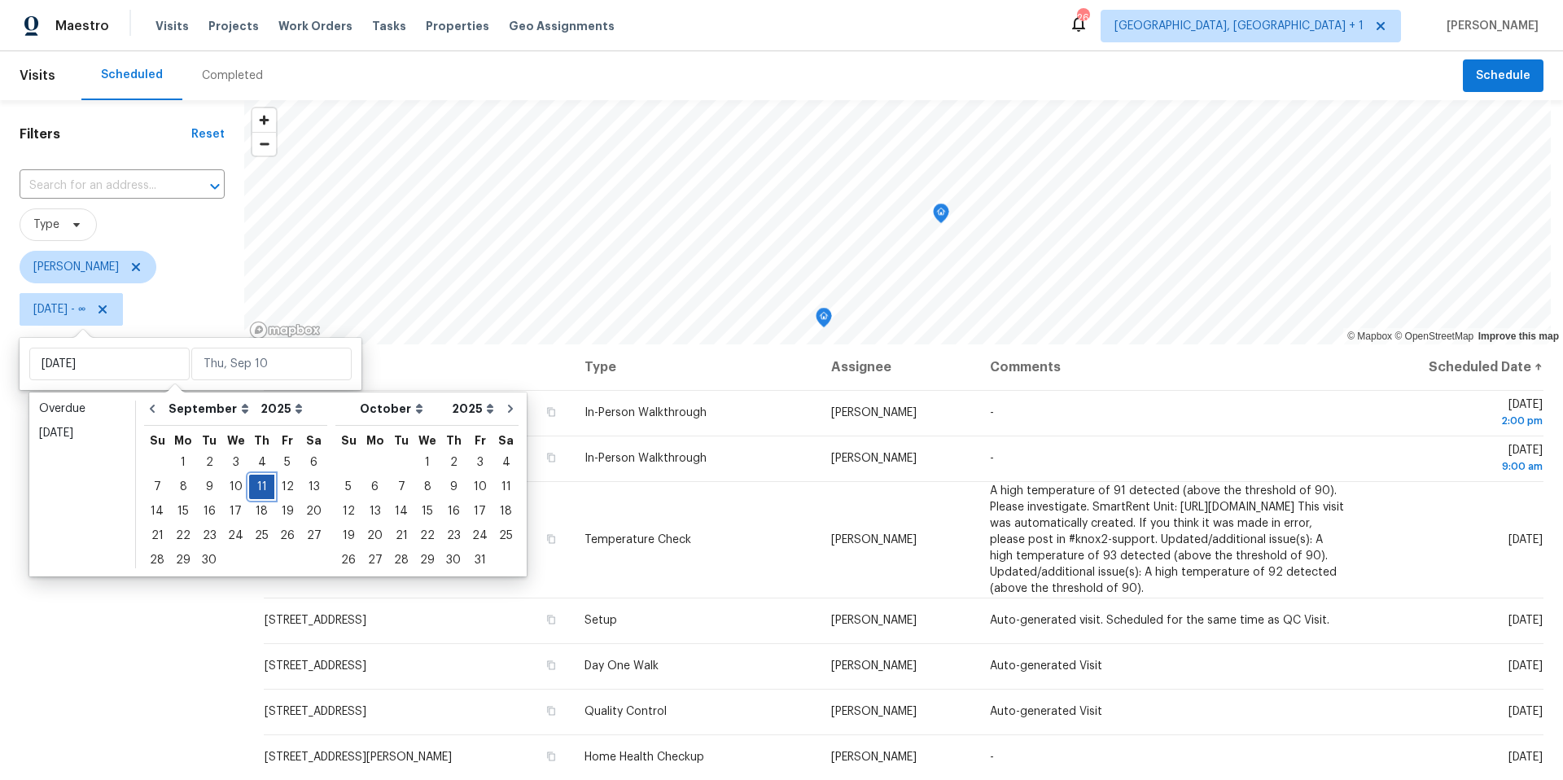
click at [249, 482] on div "11" at bounding box center [261, 486] width 25 height 23
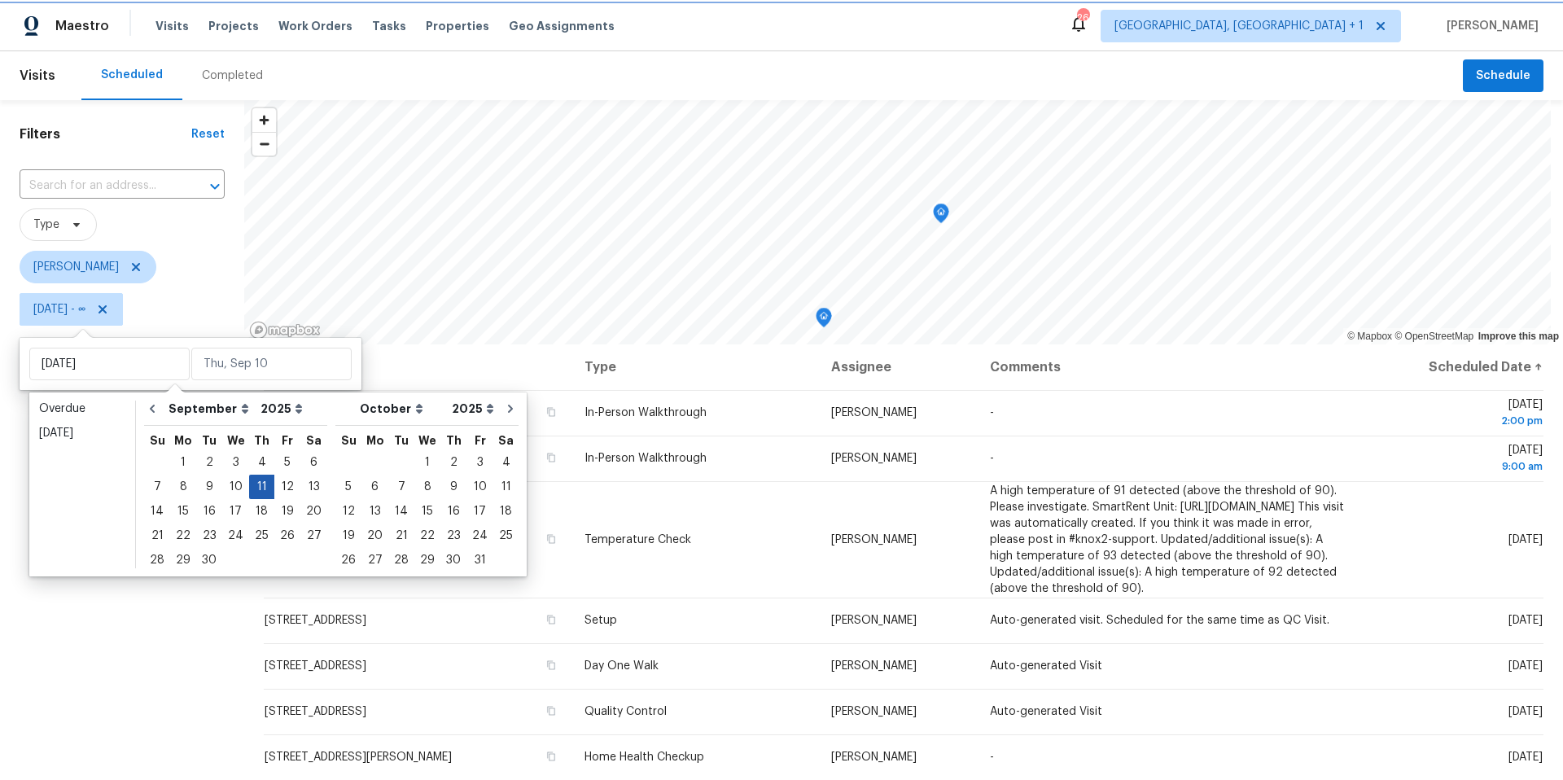
type input "Thu, Sep 11"
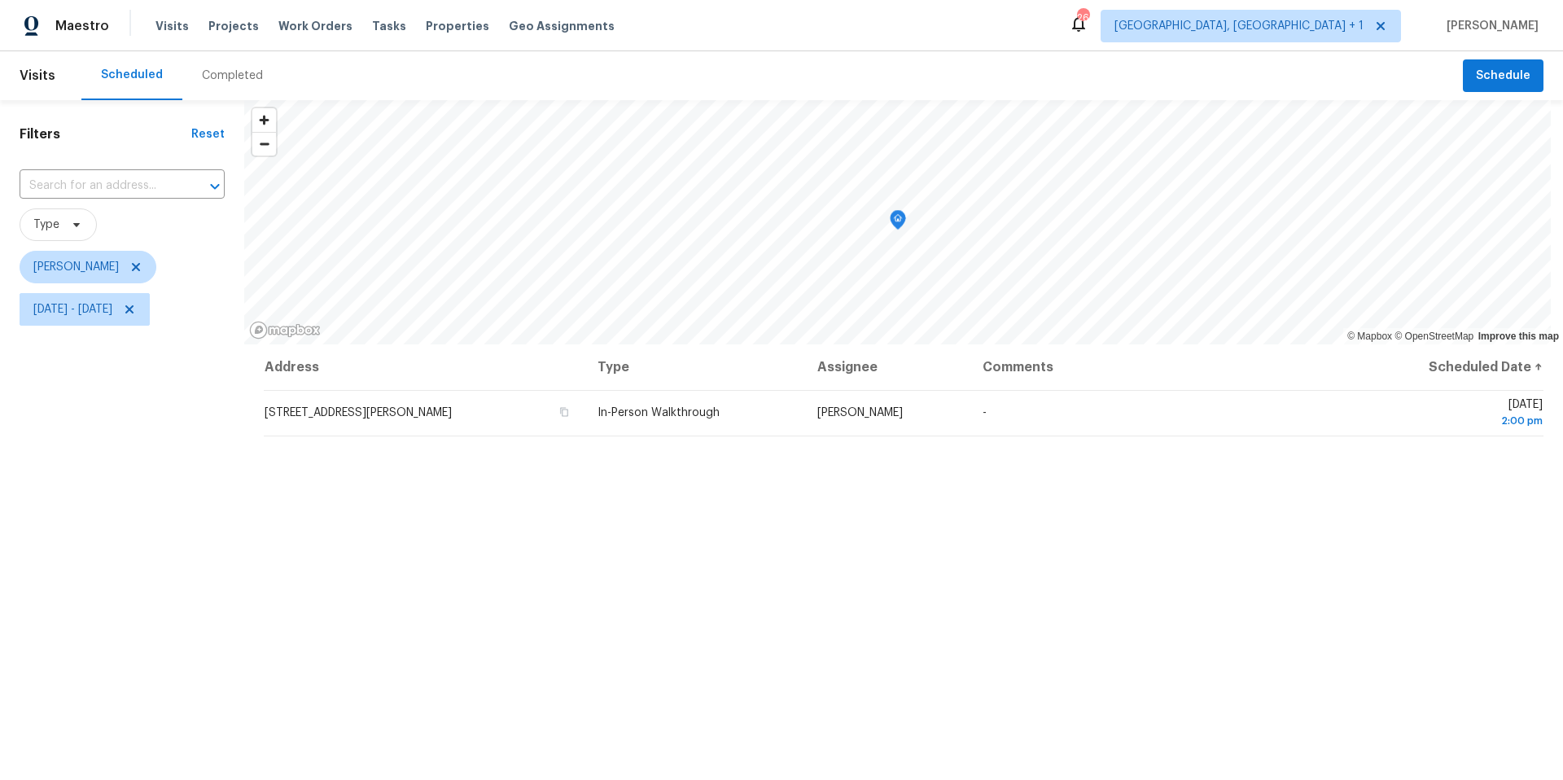
click at [96, 545] on div "Filters Reset ​ Type Nelson Figueroa Thu, Sep 11 - Thu, Sep 11" at bounding box center [122, 534] width 244 height 868
